Goal: Information Seeking & Learning: Learn about a topic

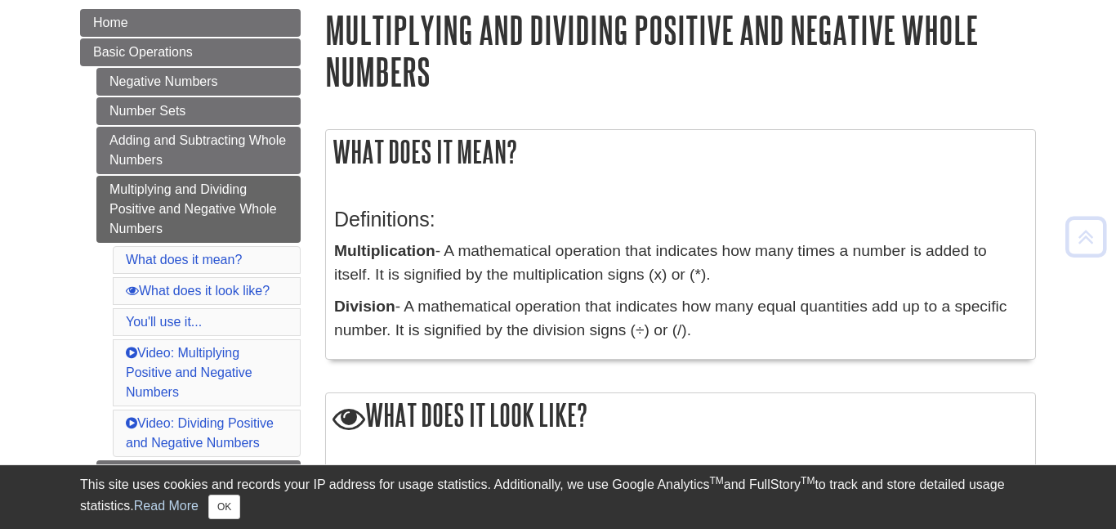
scroll to position [200, 0]
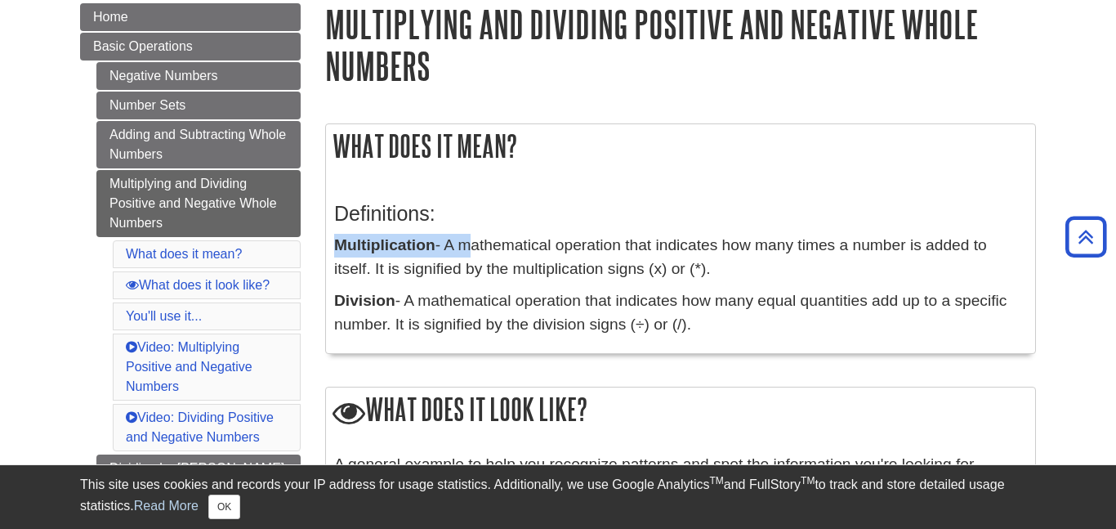
drag, startPoint x: 335, startPoint y: 246, endPoint x: 480, endPoint y: 251, distance: 144.7
click at [480, 251] on p "Multiplication - A mathematical operation that indicates how many times a numbe…" at bounding box center [680, 257] width 693 height 47
click at [489, 196] on div "Definitions: Multiplication - A mathematical operation that indicates how many …" at bounding box center [680, 264] width 693 height 159
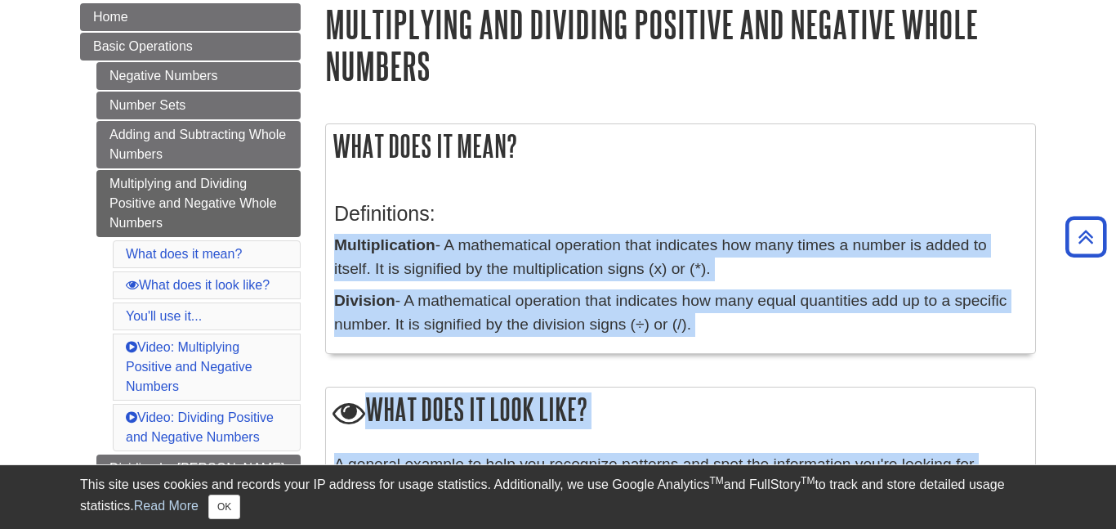
drag, startPoint x: 332, startPoint y: 242, endPoint x: 1115, endPoint y: 452, distance: 810.5
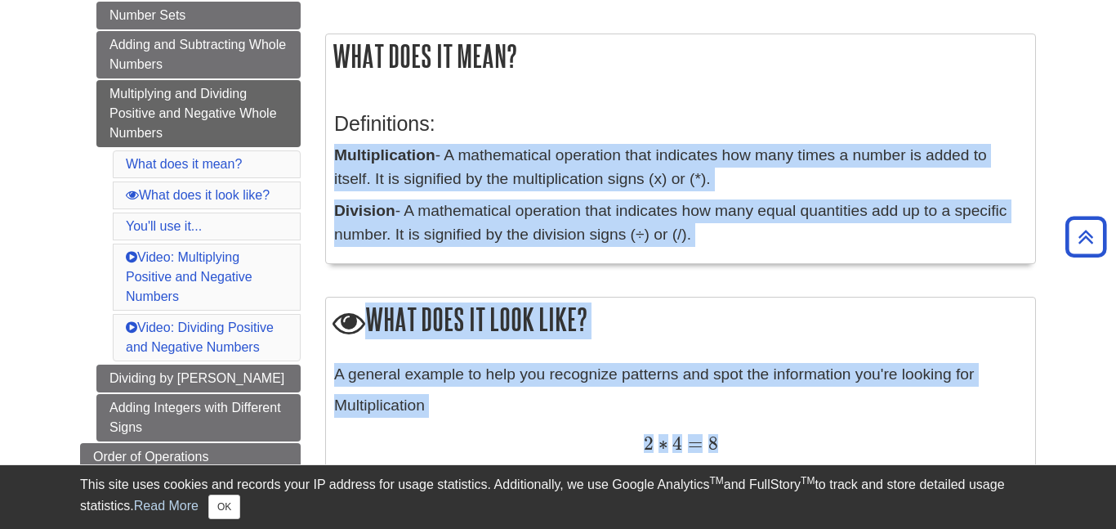
scroll to position [289, 0]
click at [786, 304] on h2 "What does it look like?" at bounding box center [680, 321] width 709 height 47
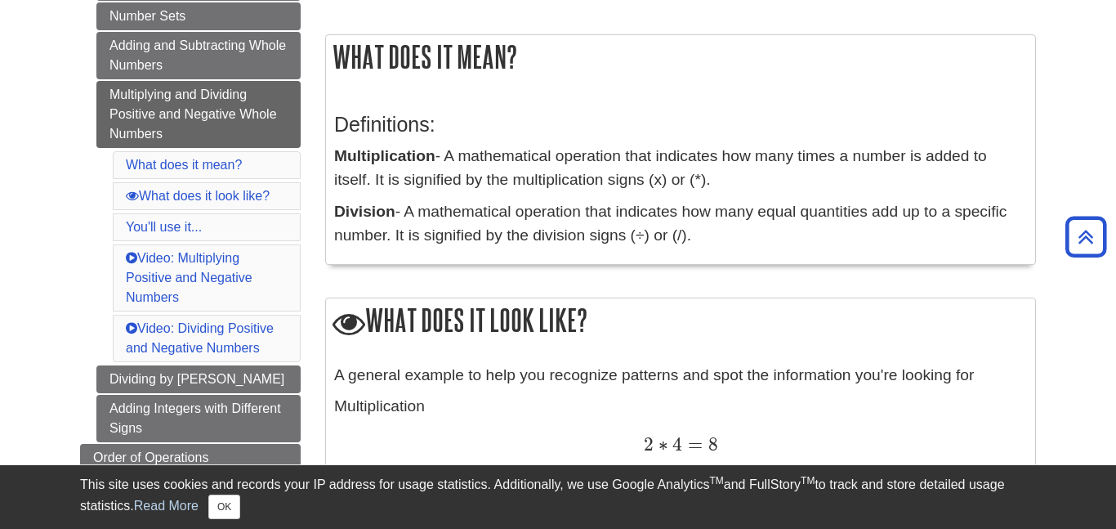
click at [772, 326] on h2 "What does it look like?" at bounding box center [680, 321] width 709 height 47
click at [336, 161] on strong "Multiplication" at bounding box center [384, 155] width 101 height 17
drag, startPoint x: 339, startPoint y: 155, endPoint x: 458, endPoint y: 153, distance: 118.5
click at [458, 153] on p "Multiplication - A mathematical operation that indicates how many times a numbe…" at bounding box center [680, 168] width 693 height 47
click at [615, 130] on h3 "Definitions:" at bounding box center [680, 125] width 693 height 24
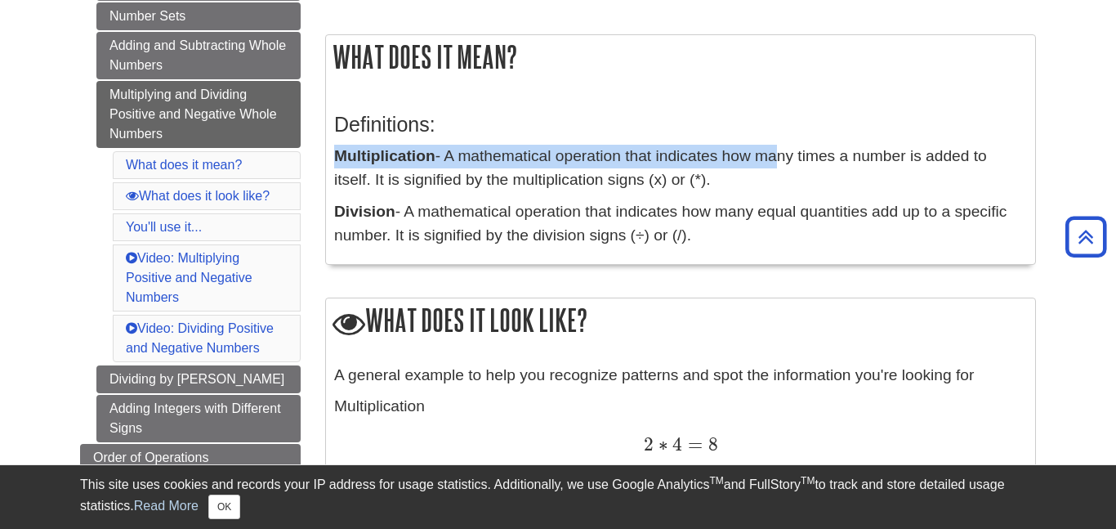
drag, startPoint x: 329, startPoint y: 162, endPoint x: 779, endPoint y: 164, distance: 449.5
click at [779, 164] on div "Definitions: Multiplication - A mathematical operation that indicates how many …" at bounding box center [680, 175] width 709 height 175
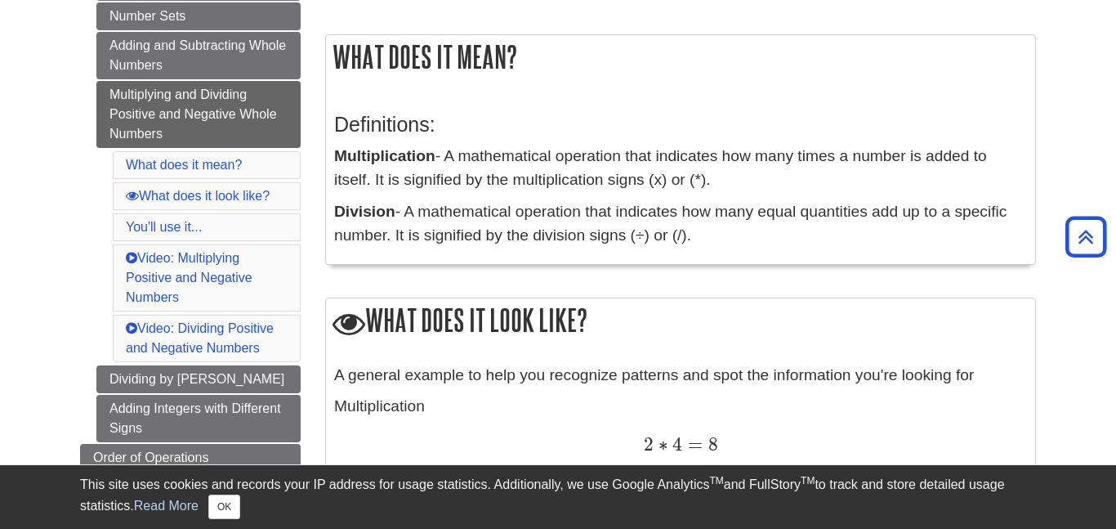
drag, startPoint x: 336, startPoint y: 157, endPoint x: 1002, endPoint y: 302, distance: 681.7
copy div "Multiplication - A mathematical operation that indicates how many times a numbe…"
click at [810, 320] on h2 "What does it look like?" at bounding box center [680, 321] width 709 height 47
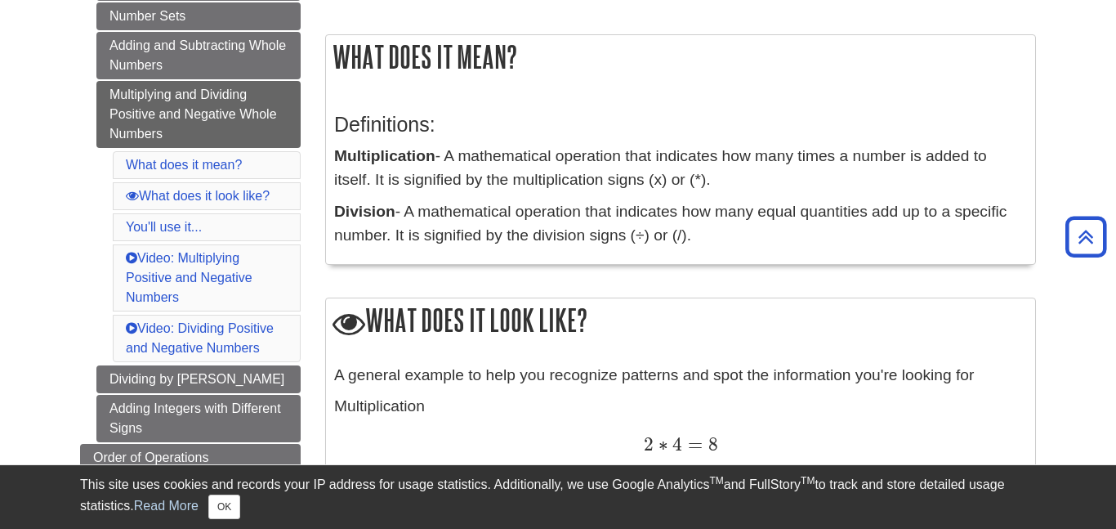
click at [848, 281] on div "What does it mean? Definitions: Multiplication - A mathematical operation that …" at bounding box center [680, 157] width 711 height 247
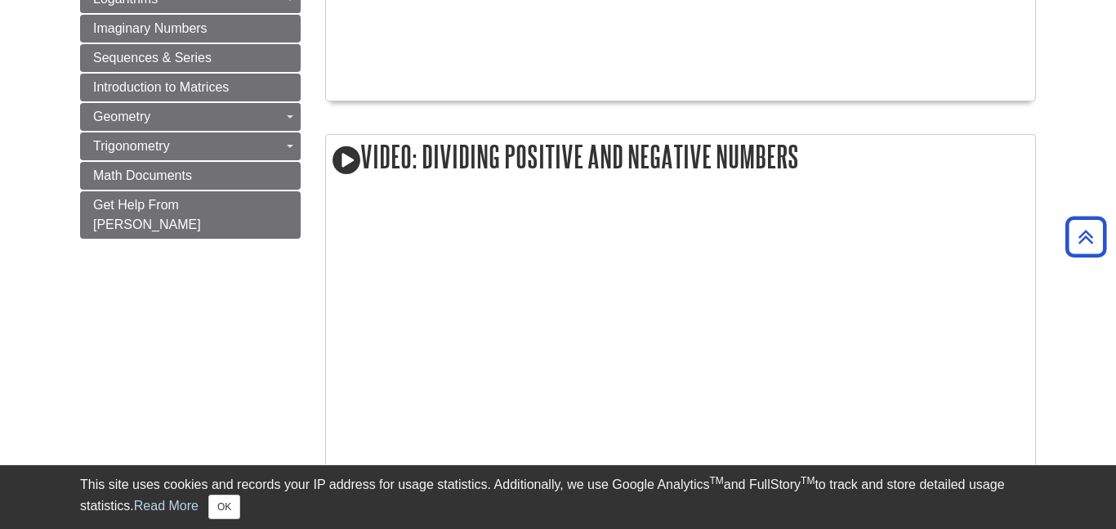
scroll to position [1339, 0]
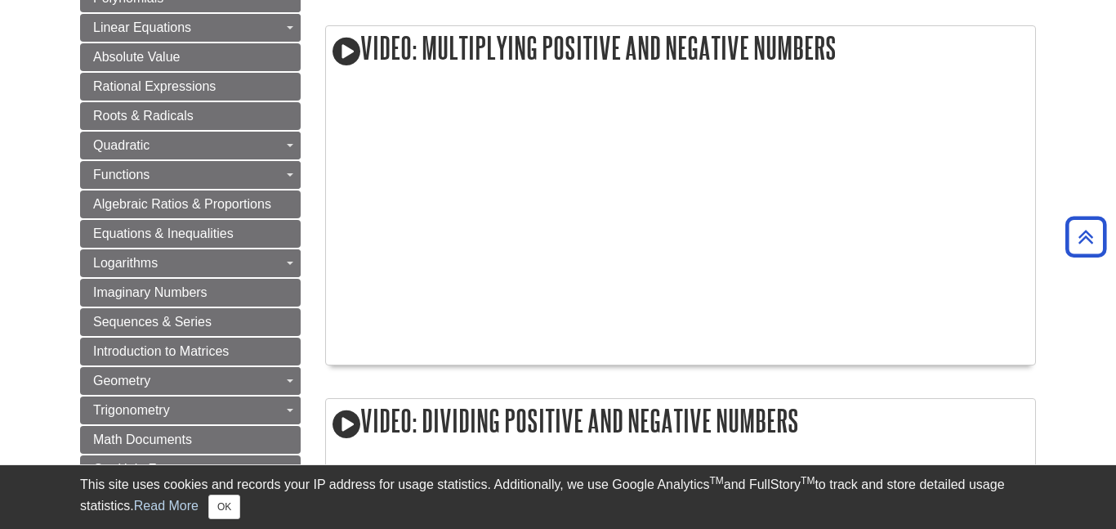
scroll to position [1073, 0]
